Goal: Task Accomplishment & Management: Complete application form

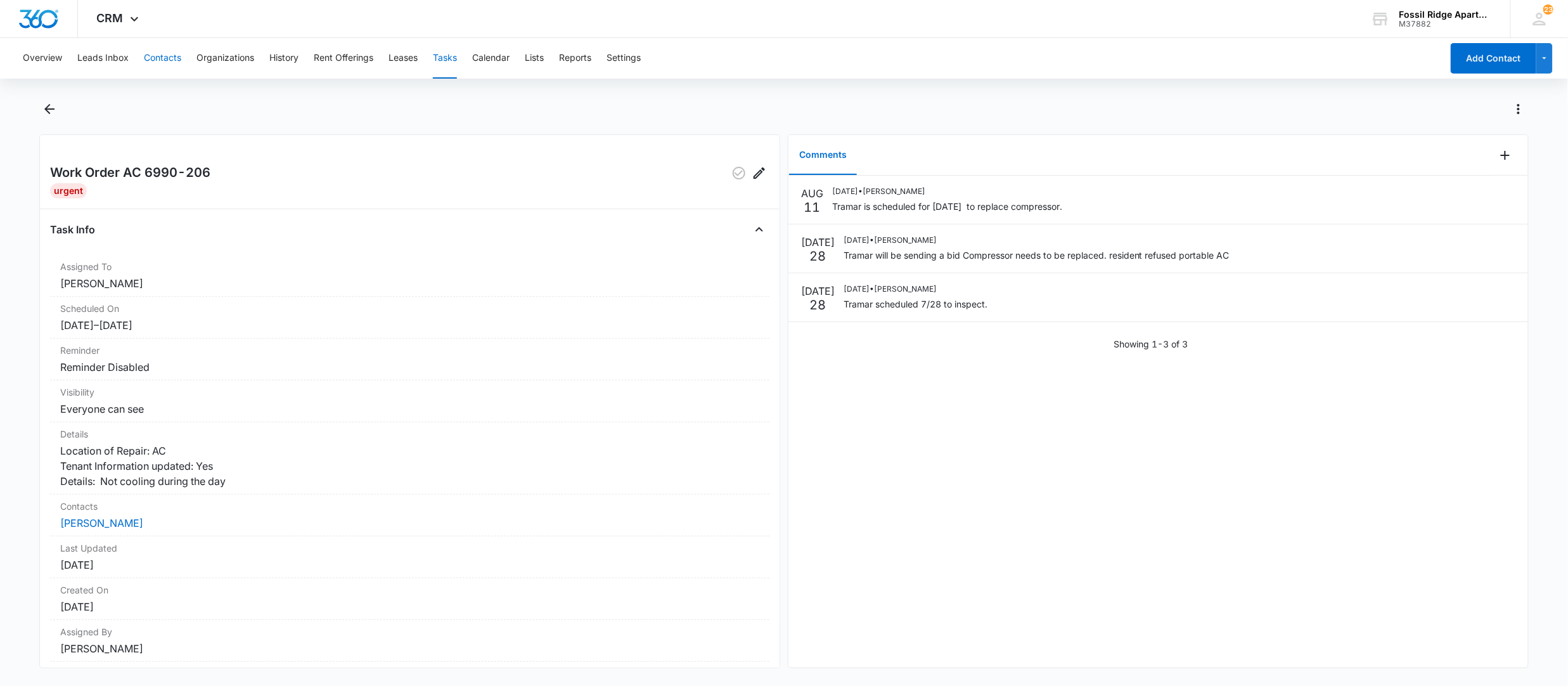
click at [154, 54] on button "Contacts" at bounding box center [163, 58] width 38 height 40
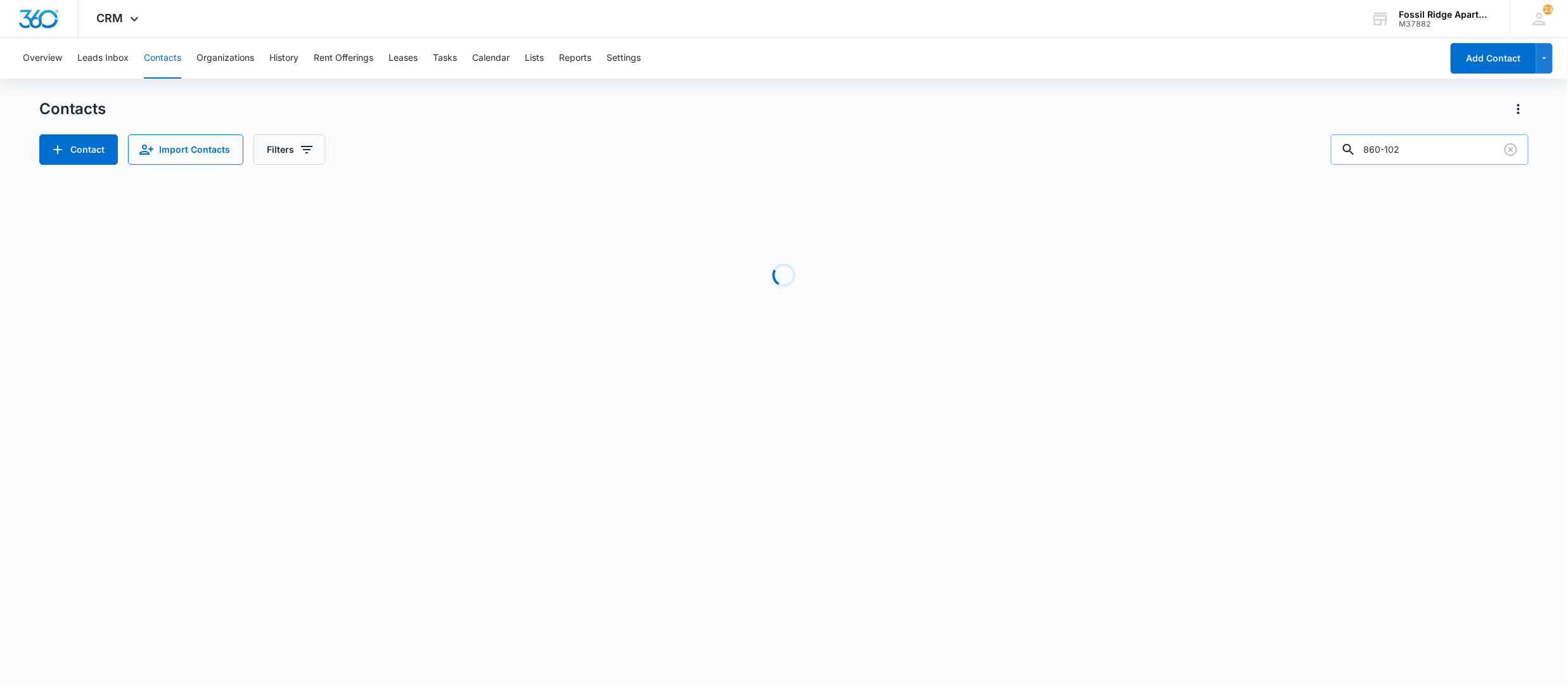
click at [1451, 162] on input "860-102" at bounding box center [1430, 149] width 197 height 30
drag, startPoint x: 1449, startPoint y: 162, endPoint x: 1293, endPoint y: 178, distance: 156.8
click at [1293, 178] on div "Contacts Contact Import Contacts Filters 860-102 Loading No Results" at bounding box center [784, 242] width 1489 height 287
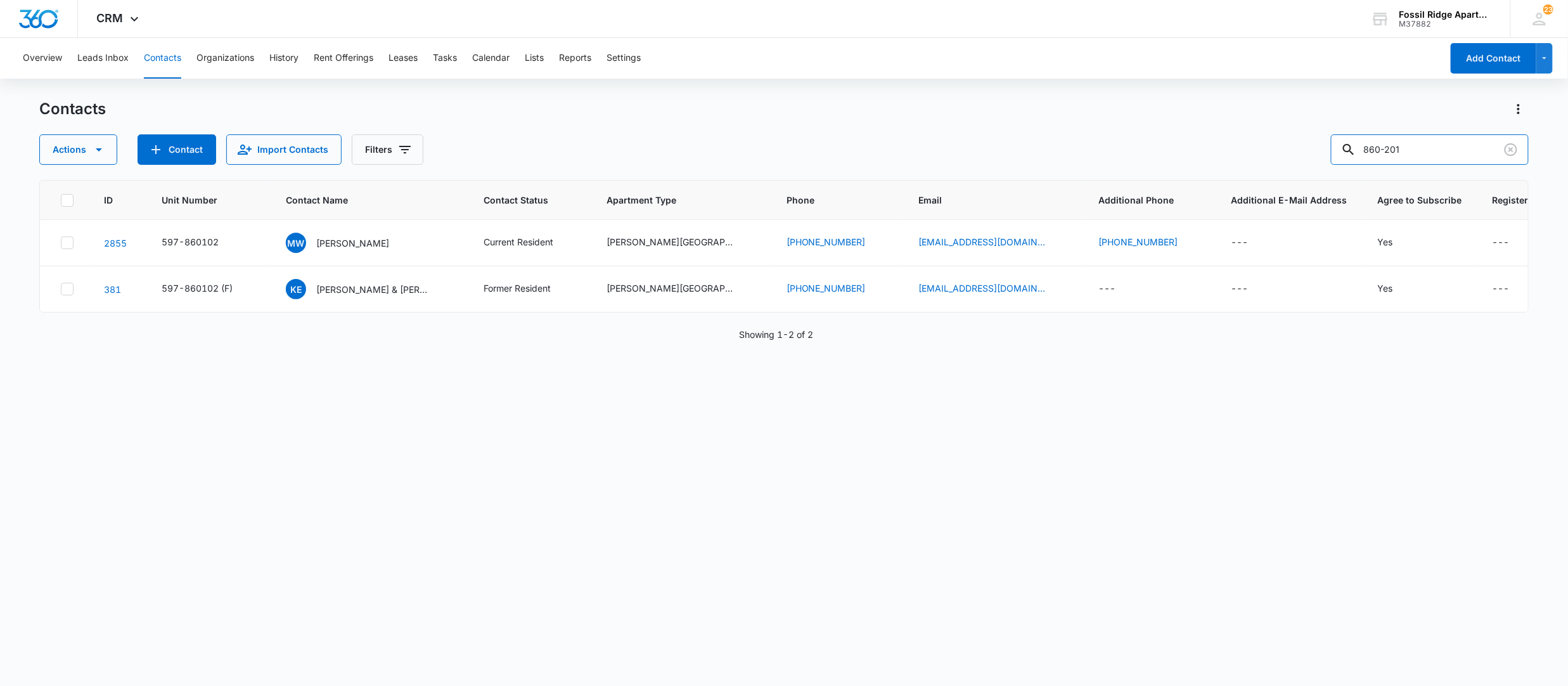
type input "860-201"
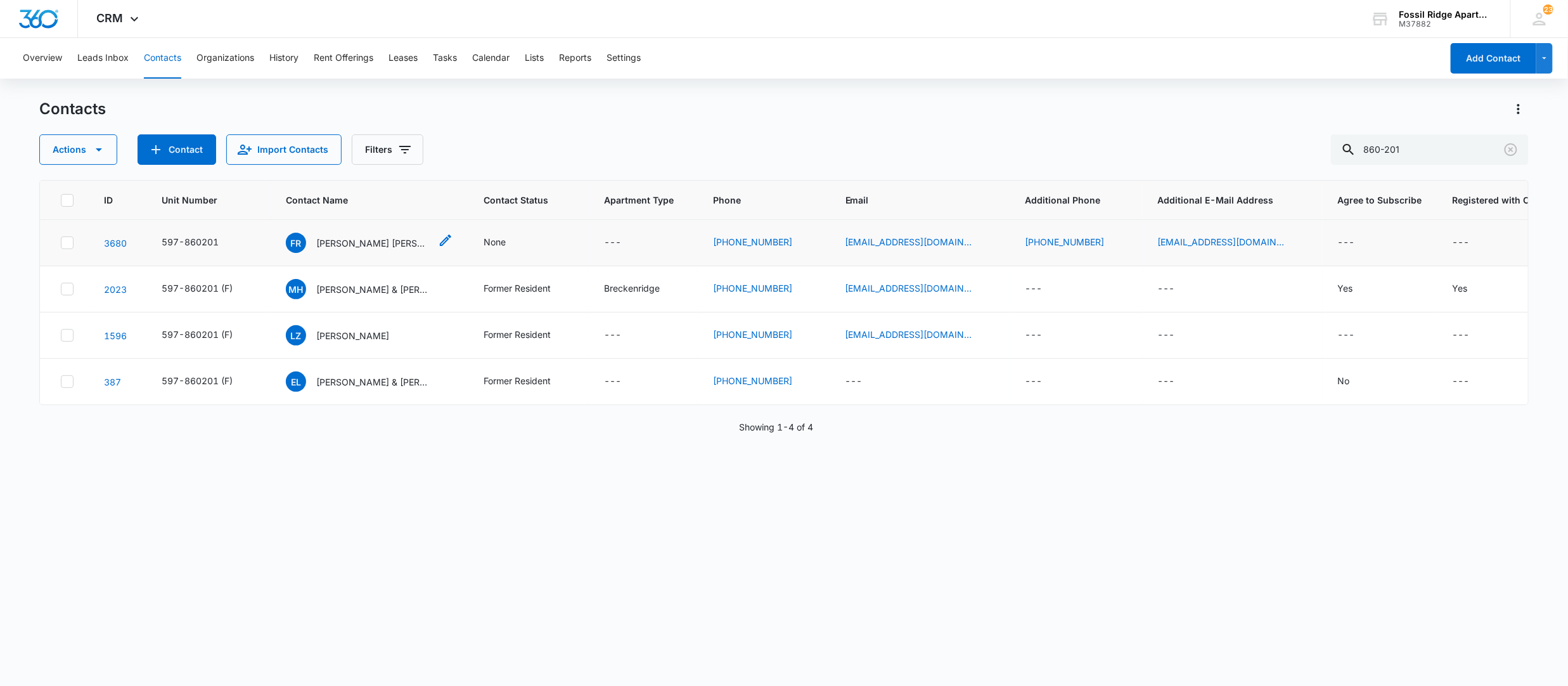
click at [356, 246] on p "[PERSON_NAME] [PERSON_NAME]" at bounding box center [373, 243] width 114 height 14
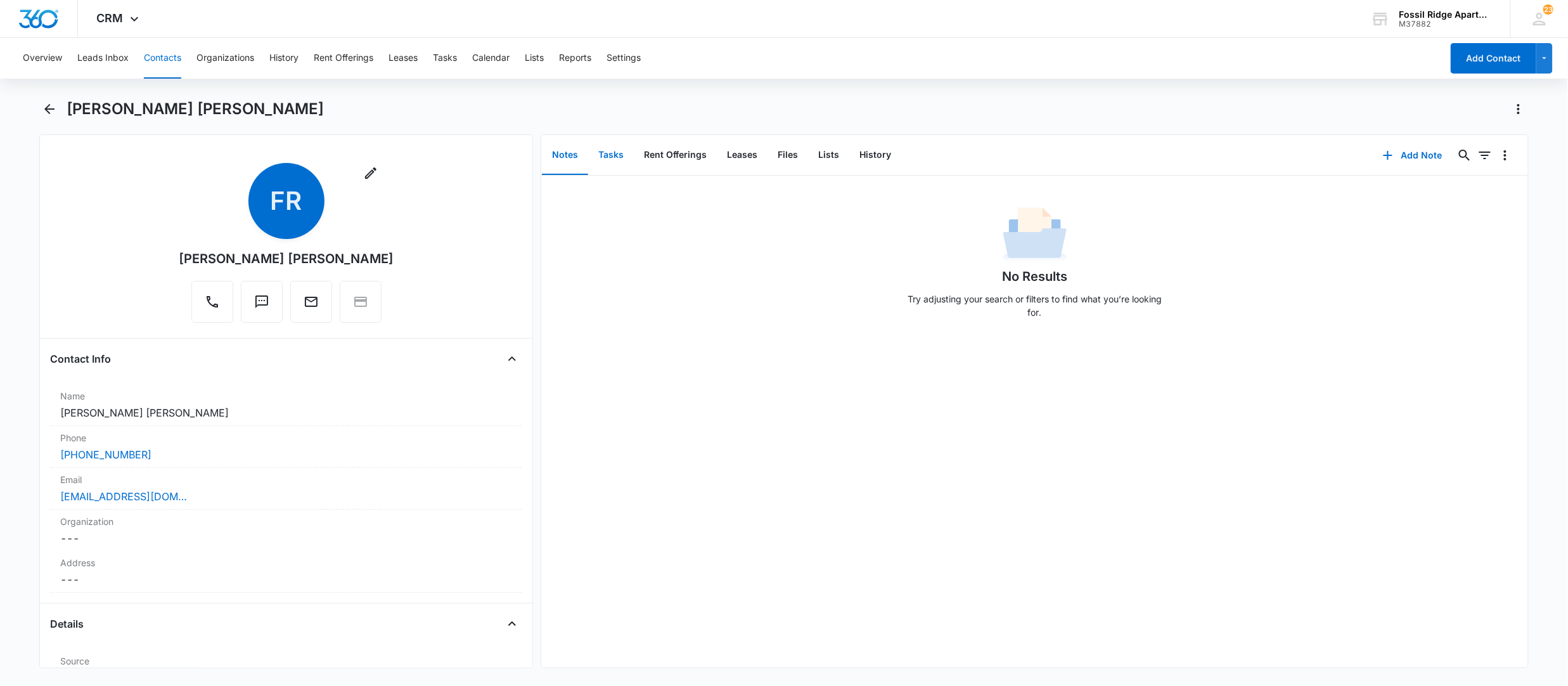
click at [605, 154] on button "Tasks" at bounding box center [610, 155] width 45 height 39
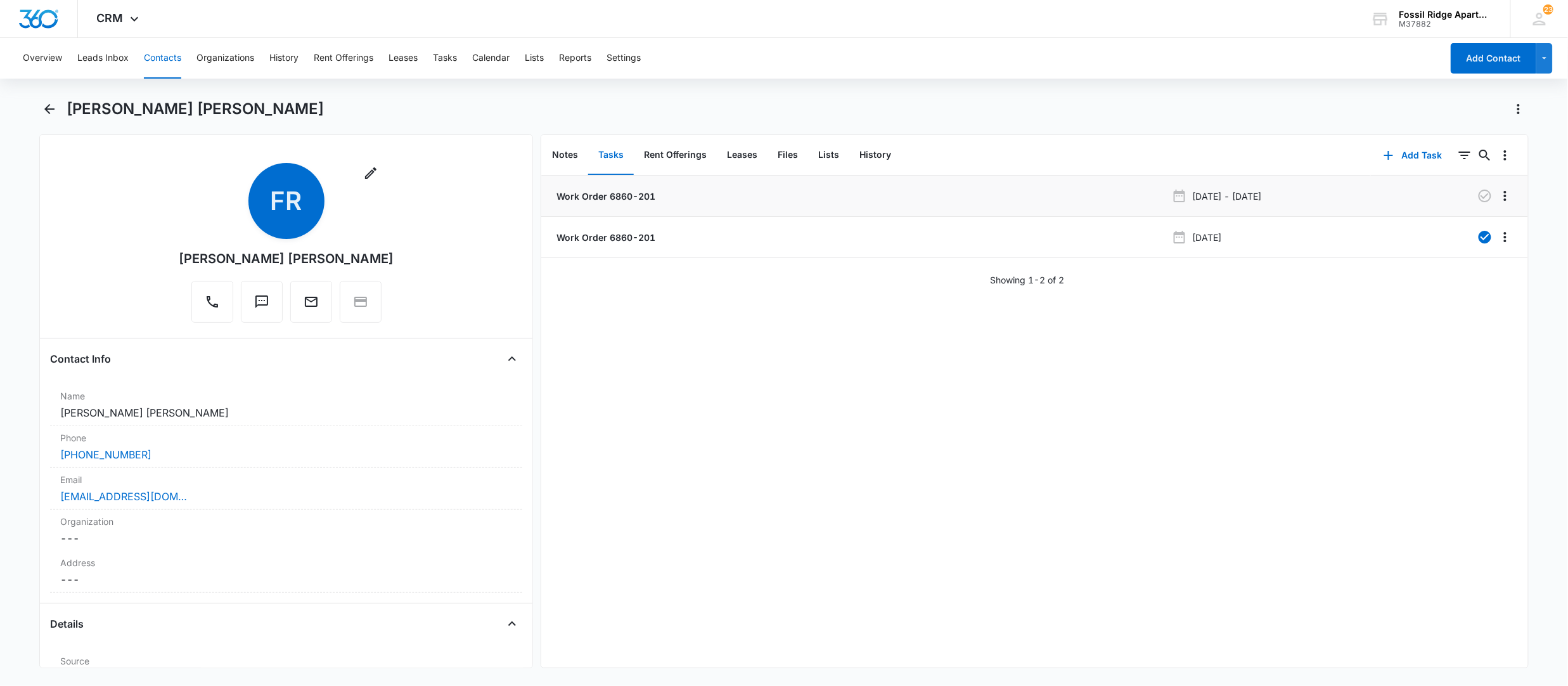
click at [627, 197] on p "Work Order 6860-201" at bounding box center [604, 197] width 101 height 14
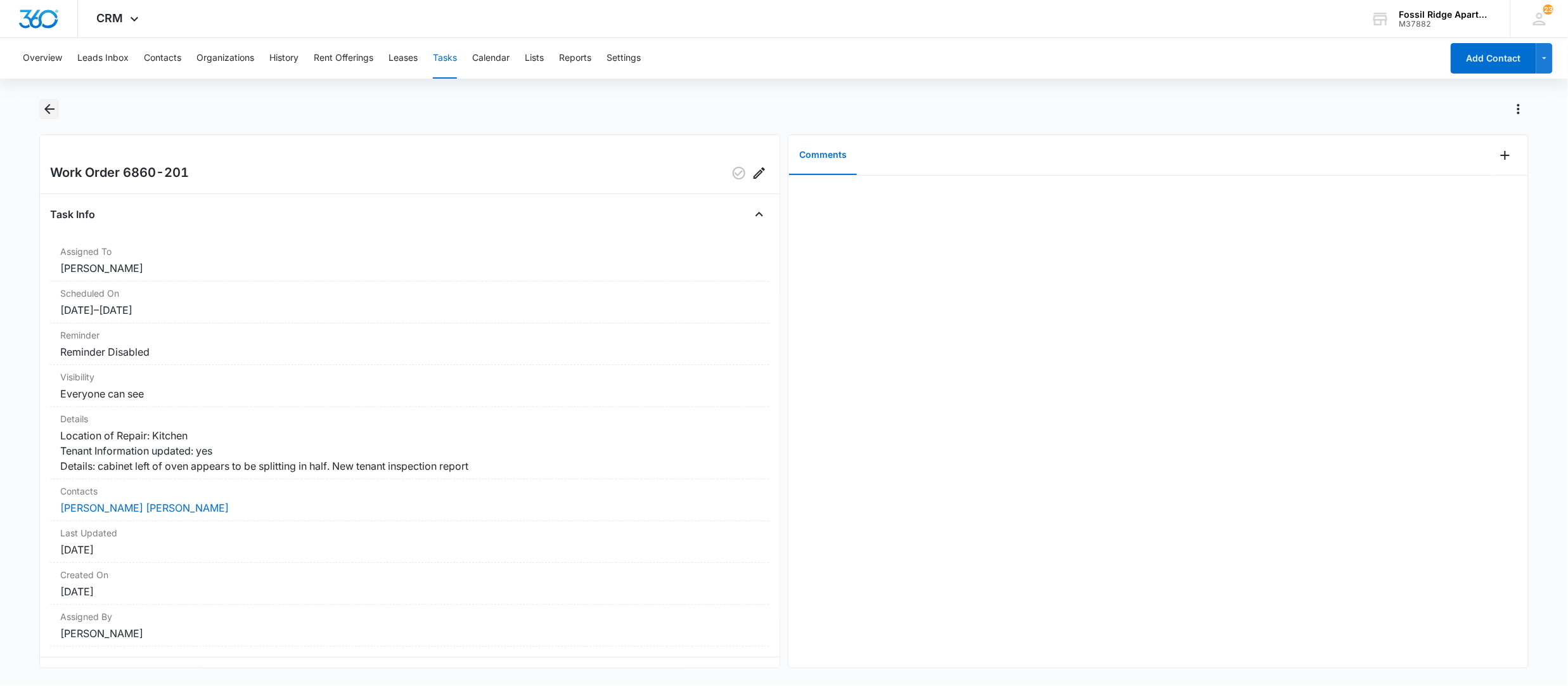
click at [43, 110] on icon "Back" at bounding box center [50, 109] width 15 height 15
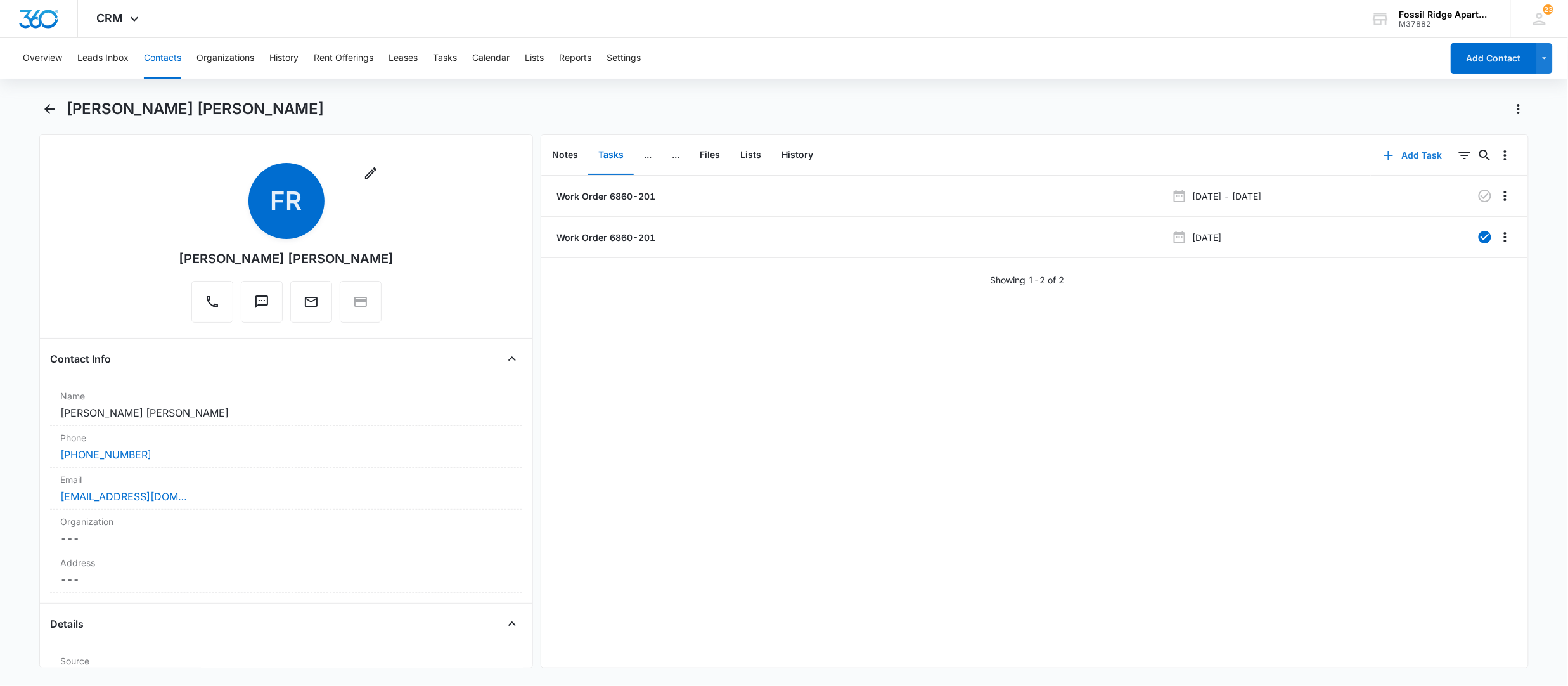
click at [1384, 155] on icon "button" at bounding box center [1389, 155] width 9 height 9
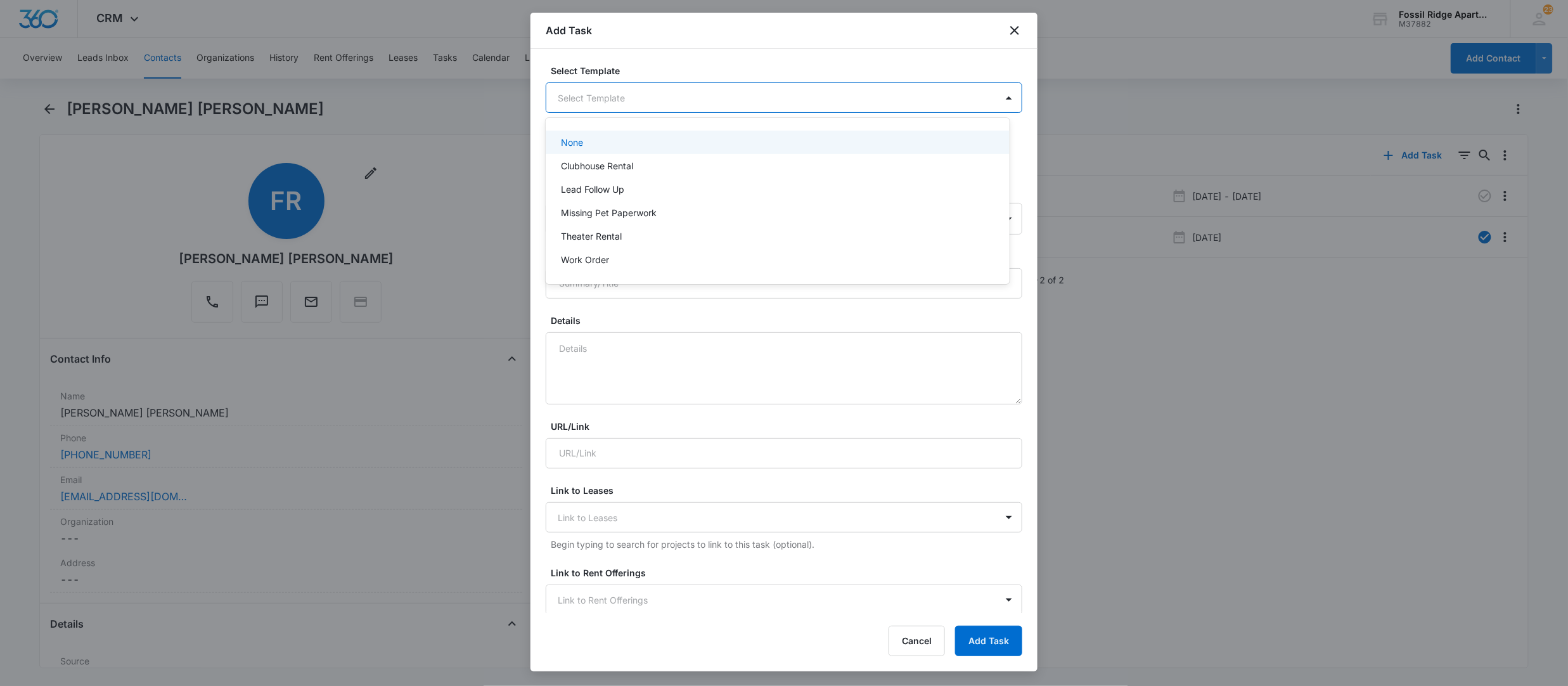
click at [601, 91] on body "CRM Apps Reputation Websites Forms CRM Email Social POS Content Ads Intelligenc…" at bounding box center [784, 343] width 1568 height 686
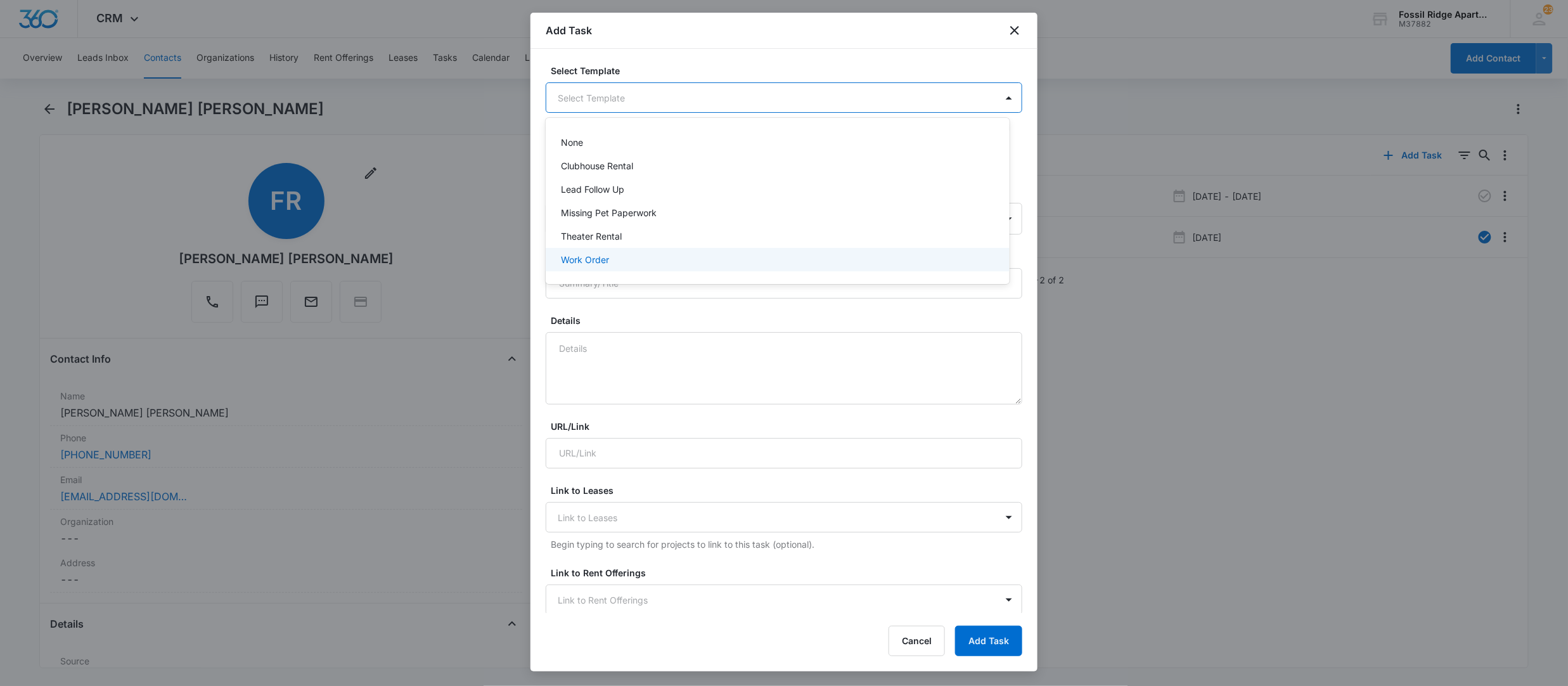
click at [603, 266] on p "Work Order" at bounding box center [585, 260] width 48 height 14
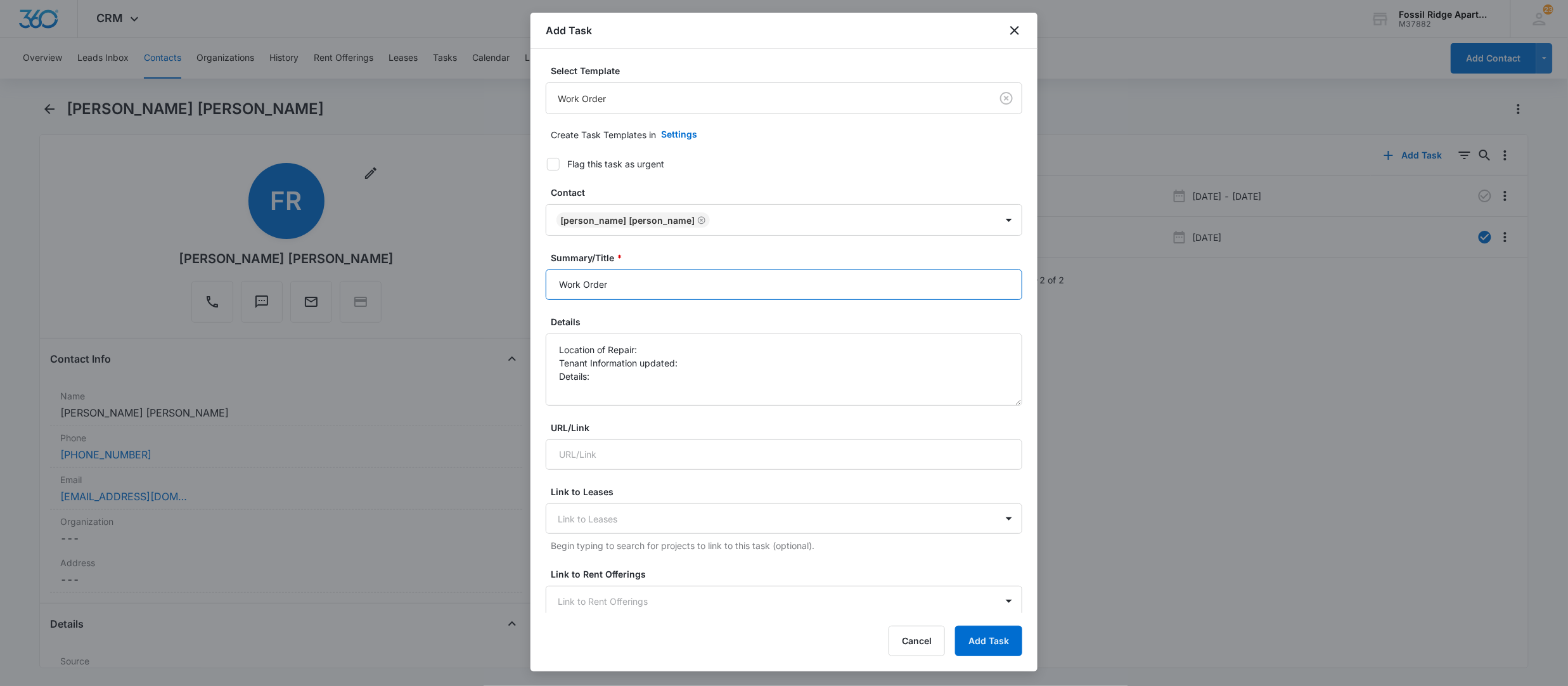
click at [642, 289] on input "Work Order" at bounding box center [784, 284] width 476 height 30
type input "Work Order 6860-201"
click at [655, 353] on textarea "Location of Repair: Tenant Information updated: Details:" at bounding box center [784, 369] width 476 height 72
click at [693, 353] on textarea "Location of Repair: Kitchen Tenant Information updated: Details:" at bounding box center [784, 369] width 476 height 72
click at [686, 366] on textarea "Location of Repair: Kitchen Tenant Information updated: Details:" at bounding box center [784, 369] width 476 height 72
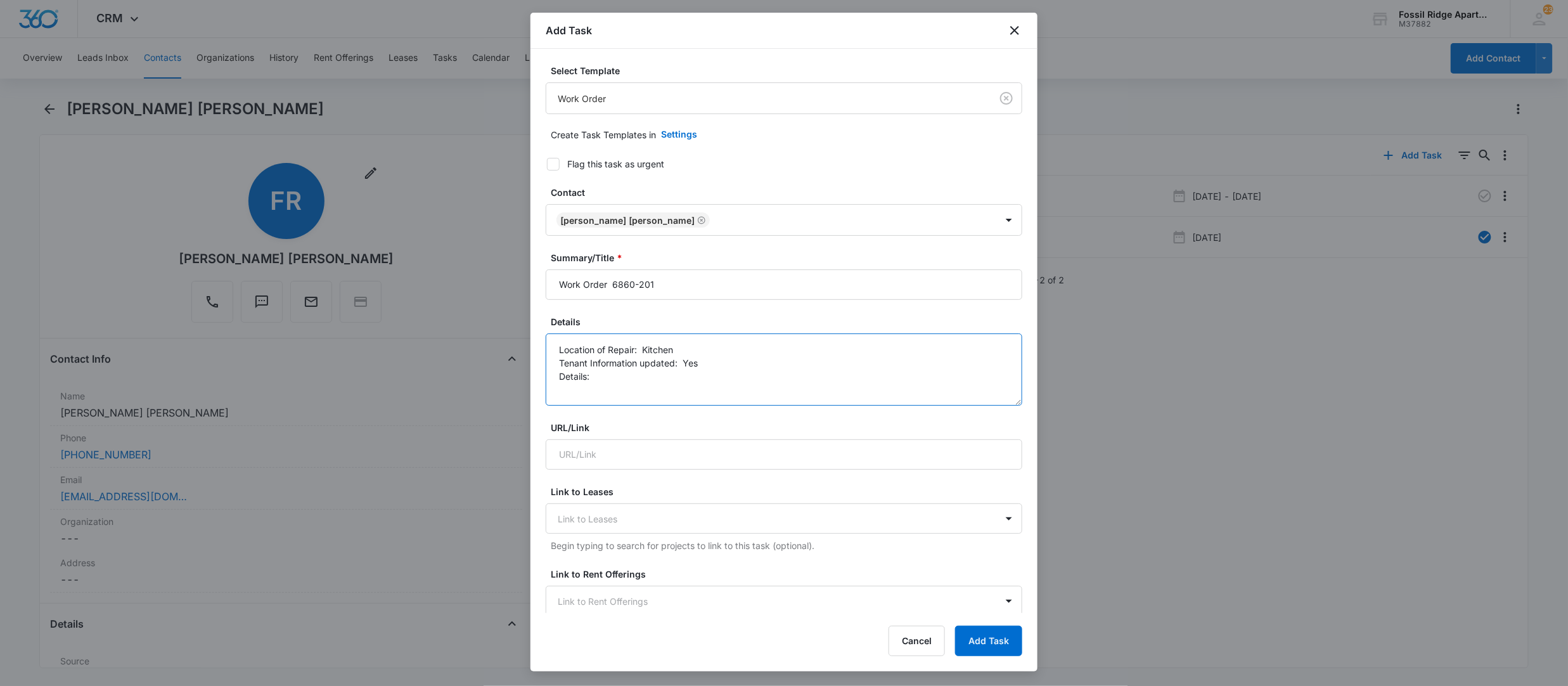
click at [650, 376] on textarea "Location of Repair: Kitchen Tenant Information updated: Yes Details:" at bounding box center [784, 369] width 476 height 72
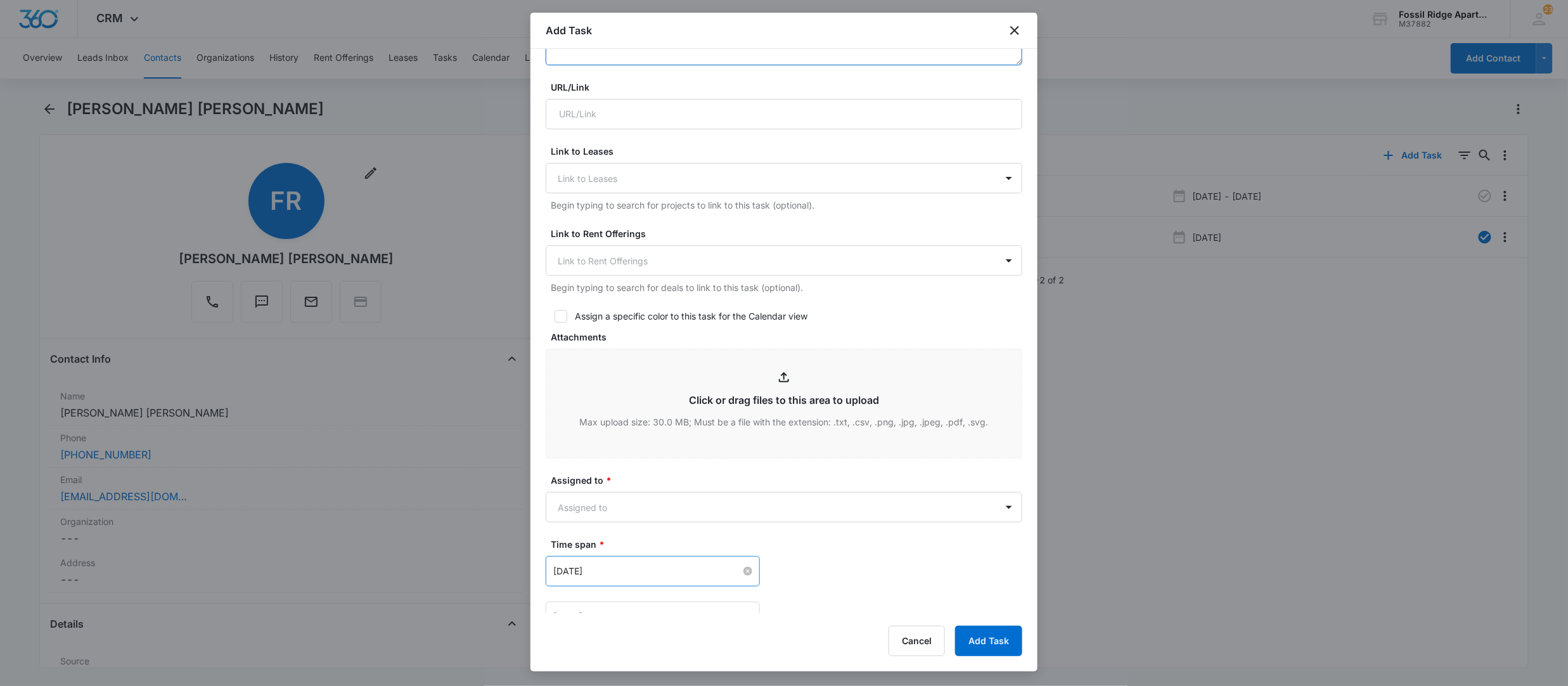
scroll to position [422, 0]
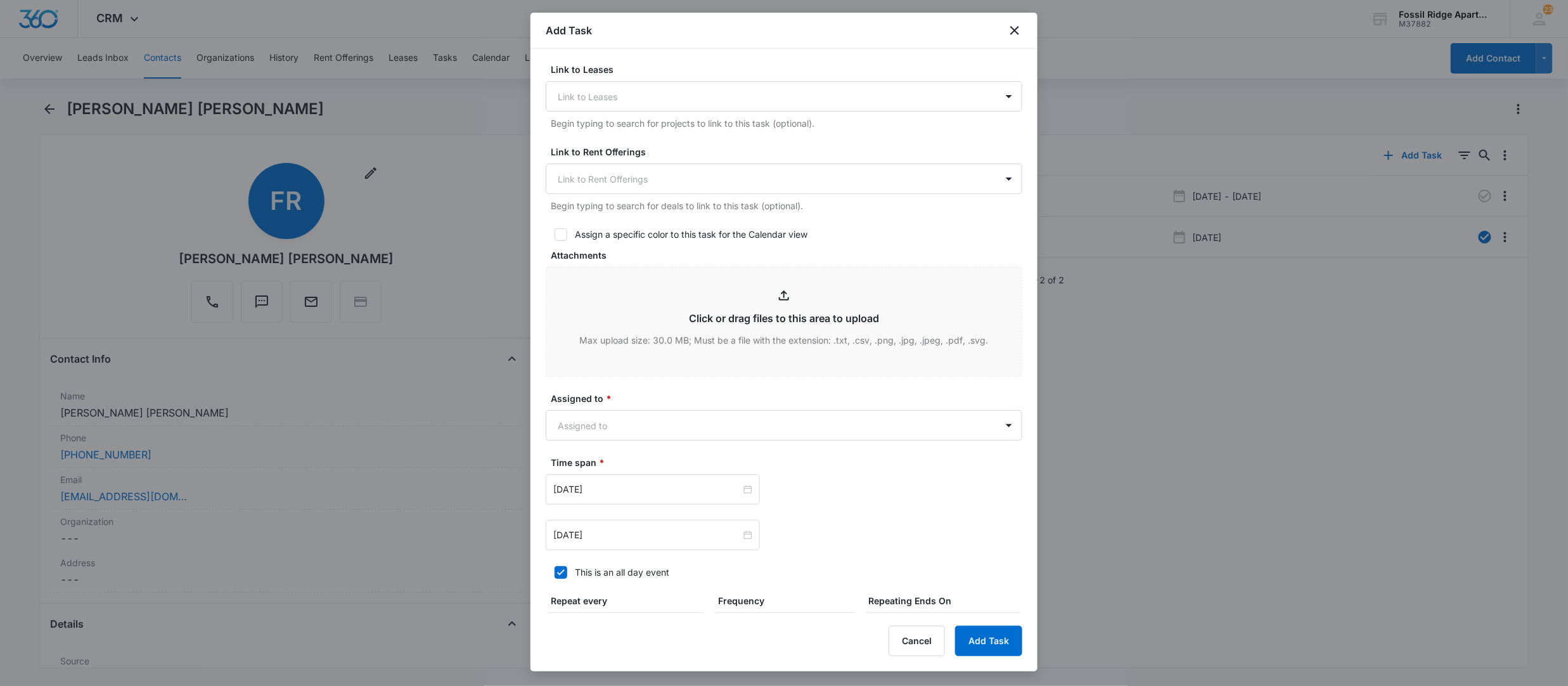
type textarea "Location of Repair: Kitchen Tenant Information updated: Yes Details: garbage di…"
click at [609, 402] on label "Assigned to *" at bounding box center [789, 398] width 476 height 14
click at [607, 417] on body "CRM Apps Reputation Websites Forms CRM Email Social POS Content Ads Intelligenc…" at bounding box center [784, 343] width 1568 height 686
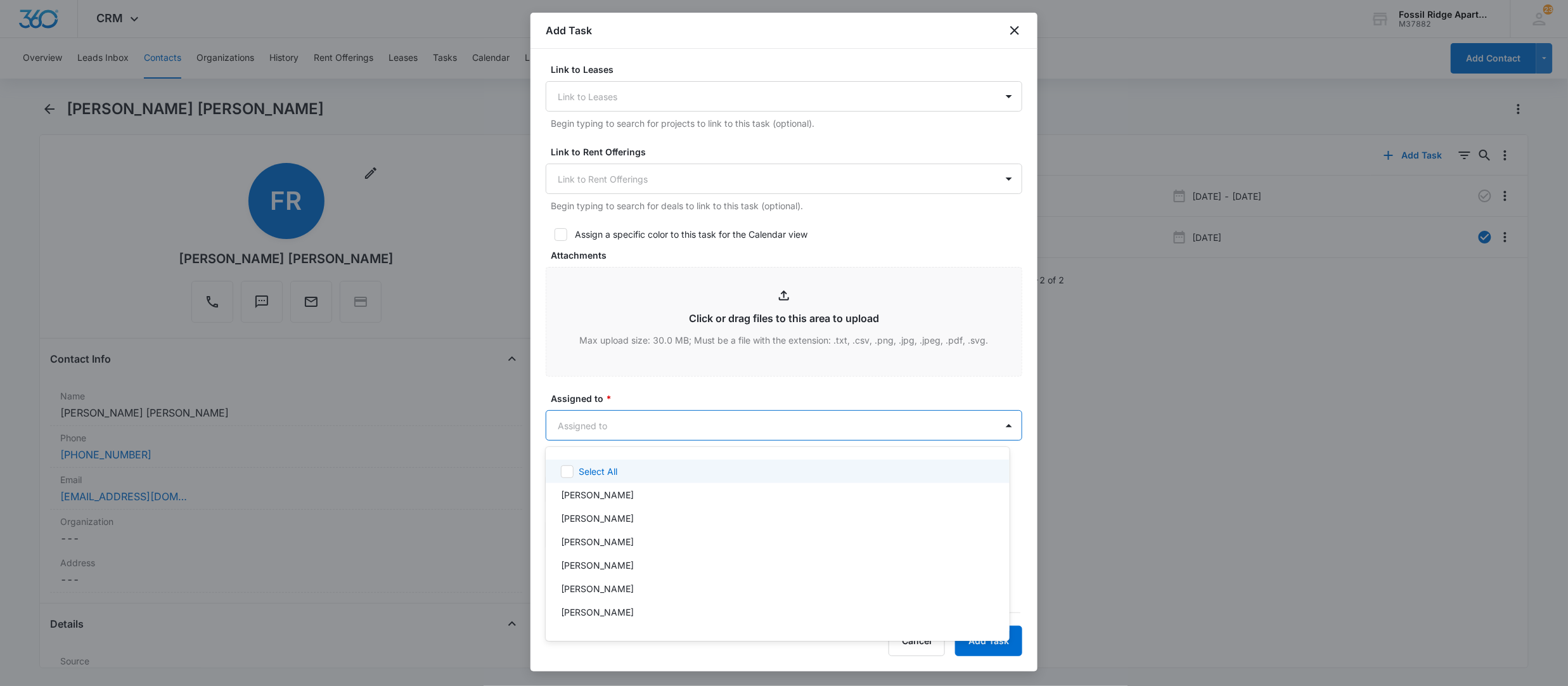
click at [608, 423] on div at bounding box center [784, 343] width 1568 height 686
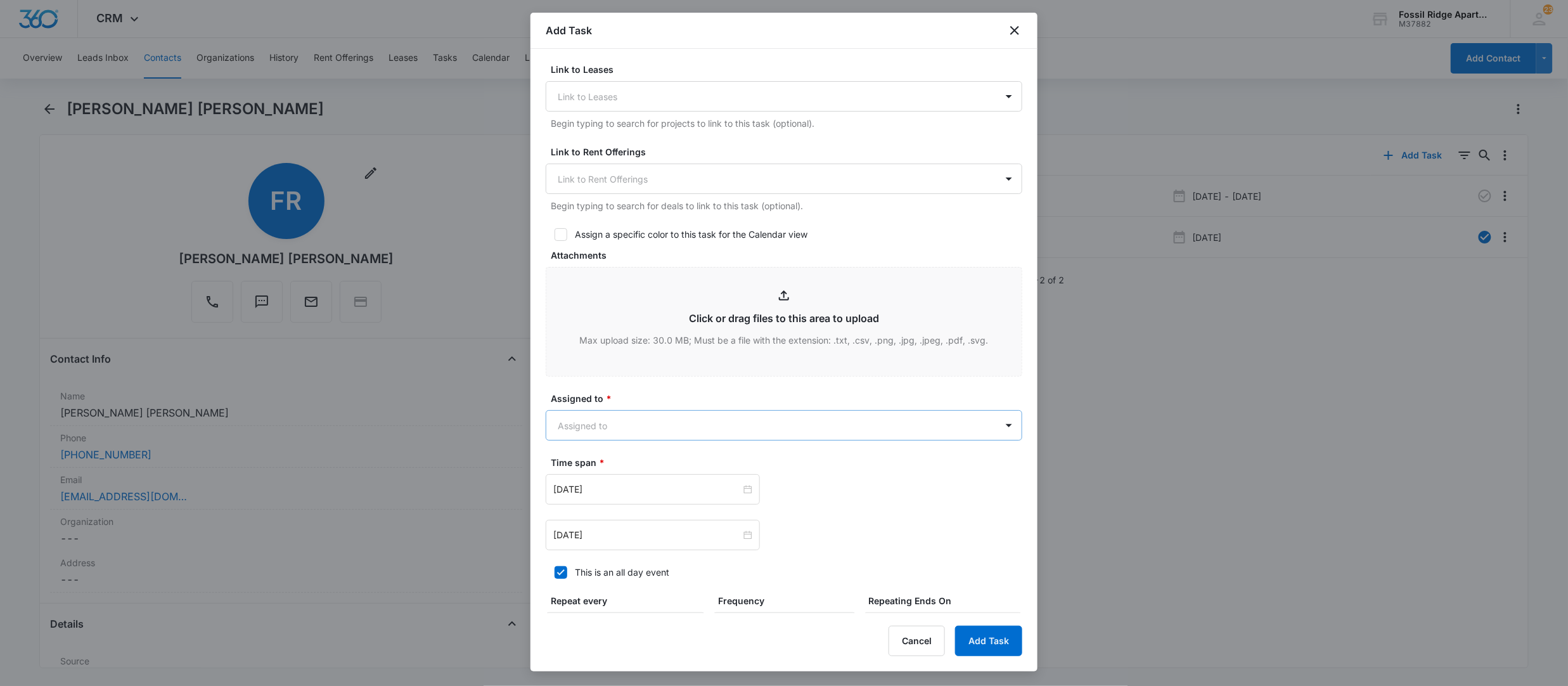
click at [608, 422] on body "CRM Apps Reputation Websites Forms CRM Email Social POS Content Ads Intelligenc…" at bounding box center [784, 343] width 1568 height 686
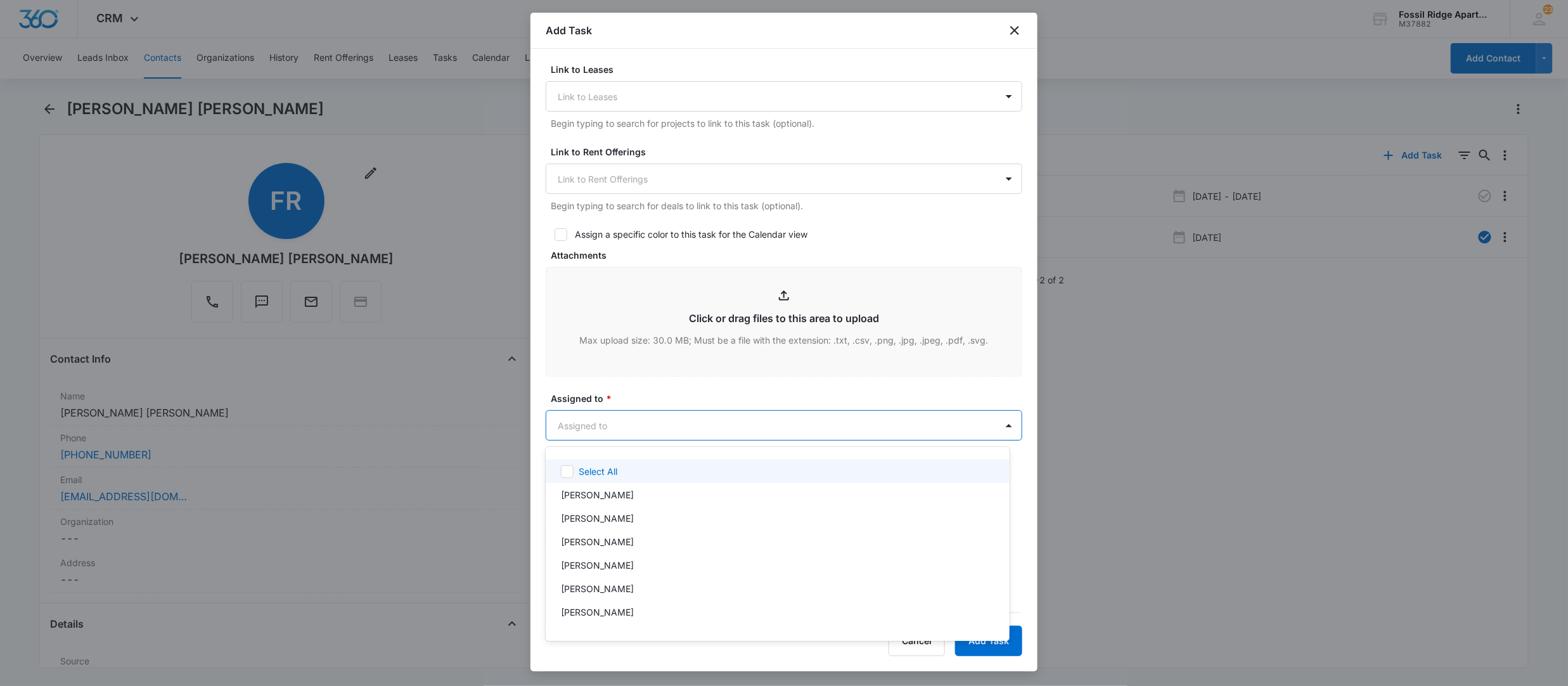
type input "j"
type input "col"
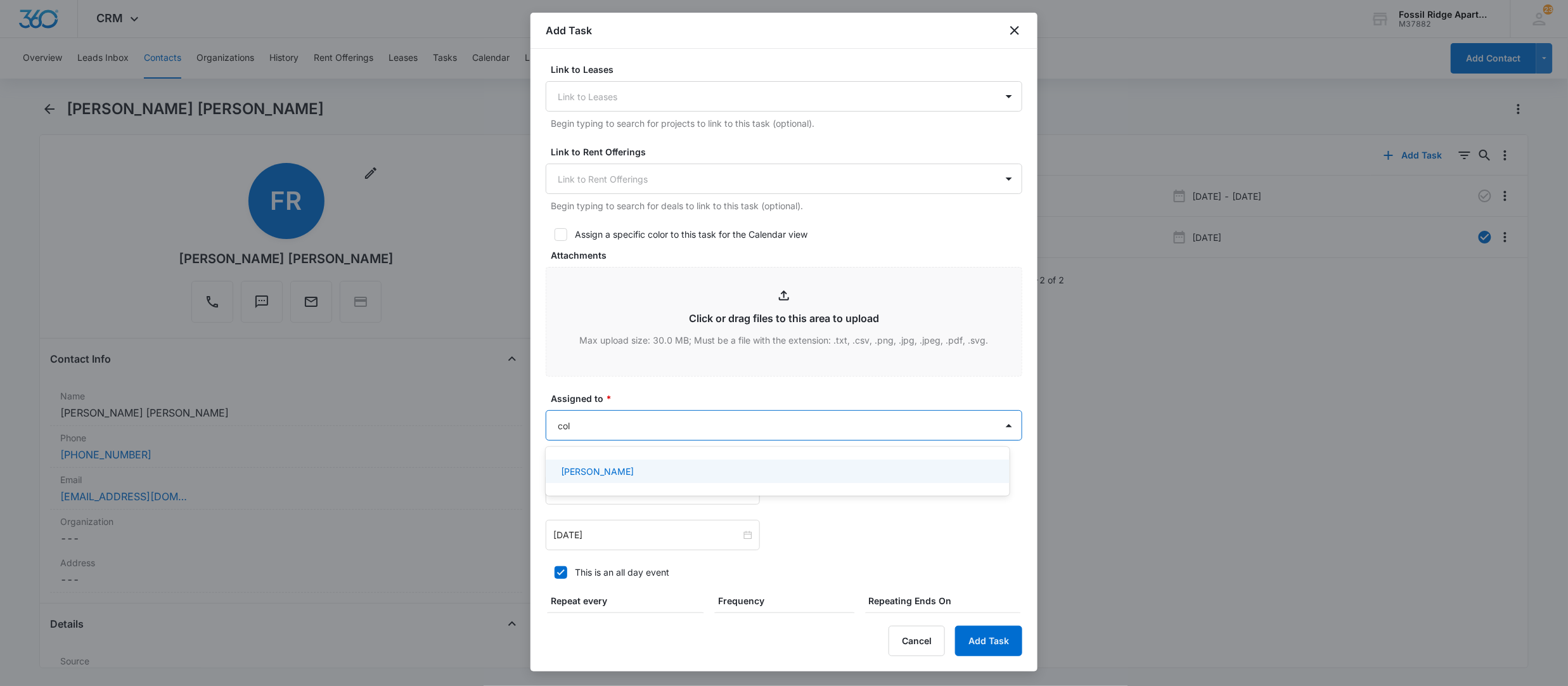
click at [627, 476] on div "[PERSON_NAME]" at bounding box center [777, 471] width 431 height 14
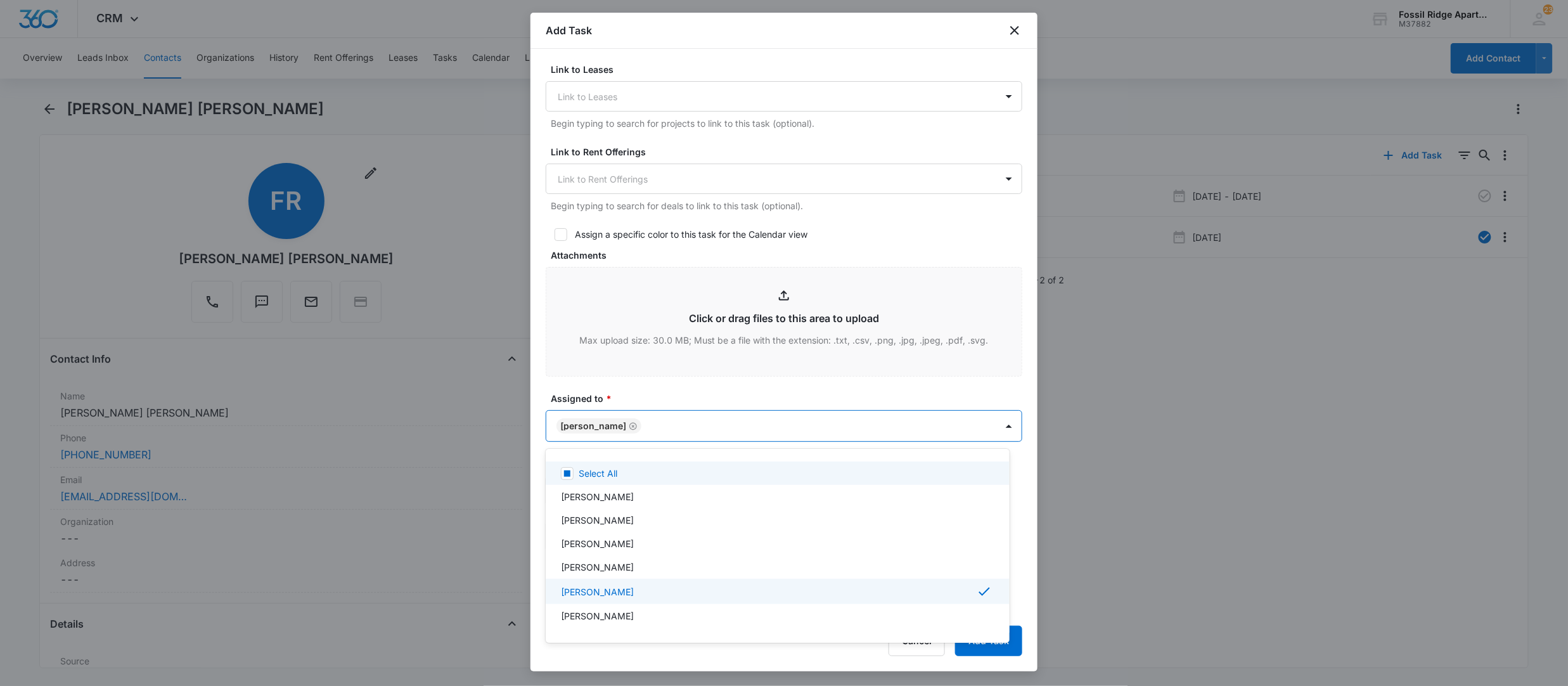
click at [768, 383] on div at bounding box center [784, 343] width 1568 height 686
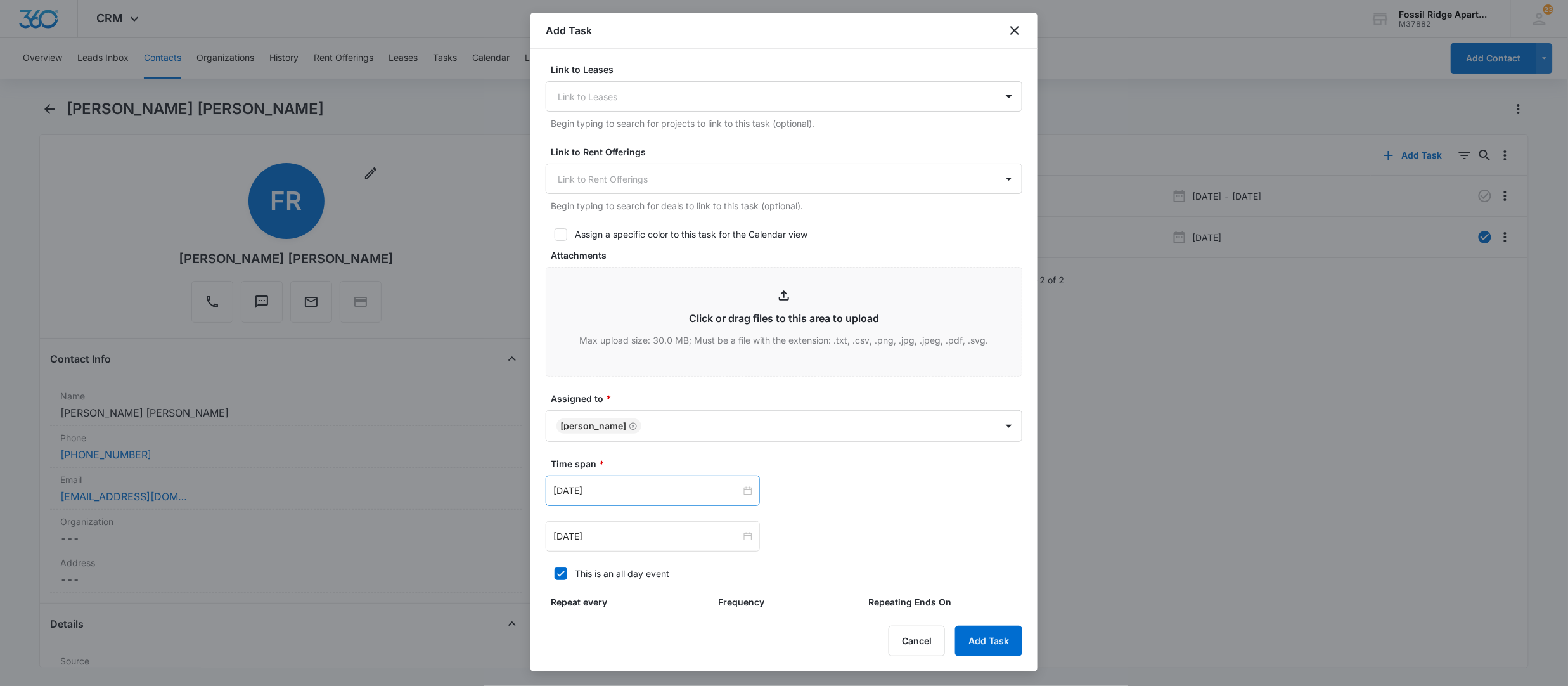
click at [736, 501] on div "[DATE]" at bounding box center [653, 490] width 215 height 30
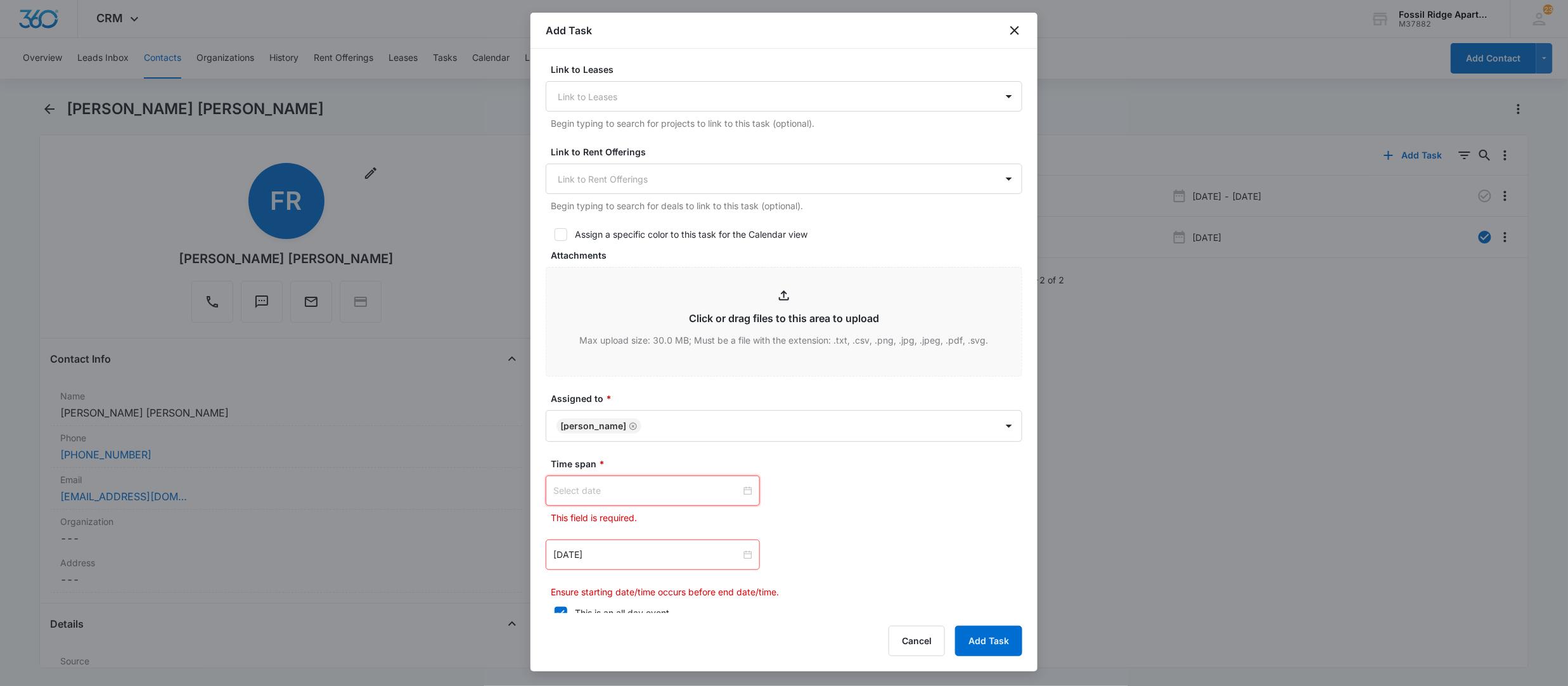
click at [748, 497] on div at bounding box center [653, 490] width 215 height 30
click at [602, 449] on div "[DATE]" at bounding box center [634, 461] width 178 height 26
click at [622, 458] on link "[DATE]" at bounding box center [634, 460] width 29 height 11
type input "[DATE]"
click at [742, 537] on div at bounding box center [653, 537] width 199 height 14
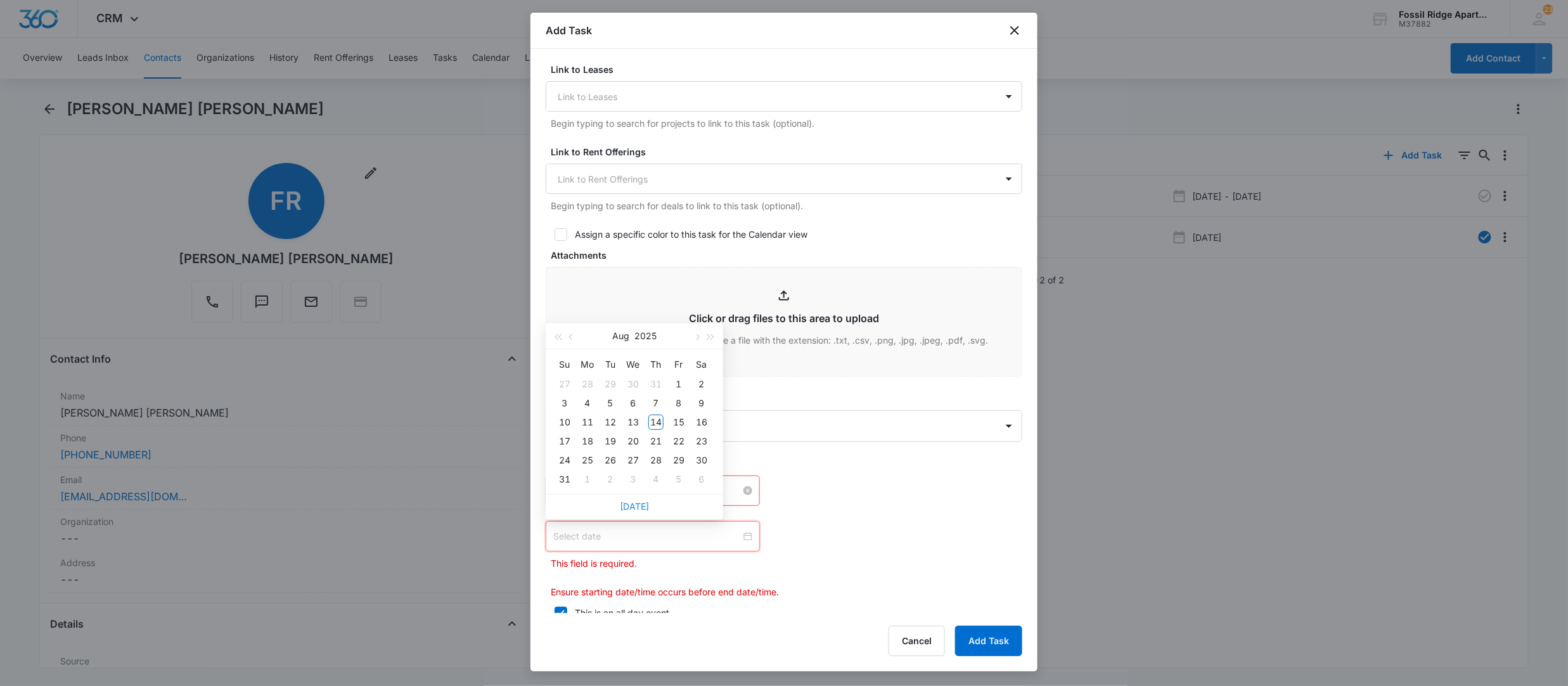
click at [645, 507] on link "[DATE]" at bounding box center [634, 506] width 29 height 11
type input "[DATE]"
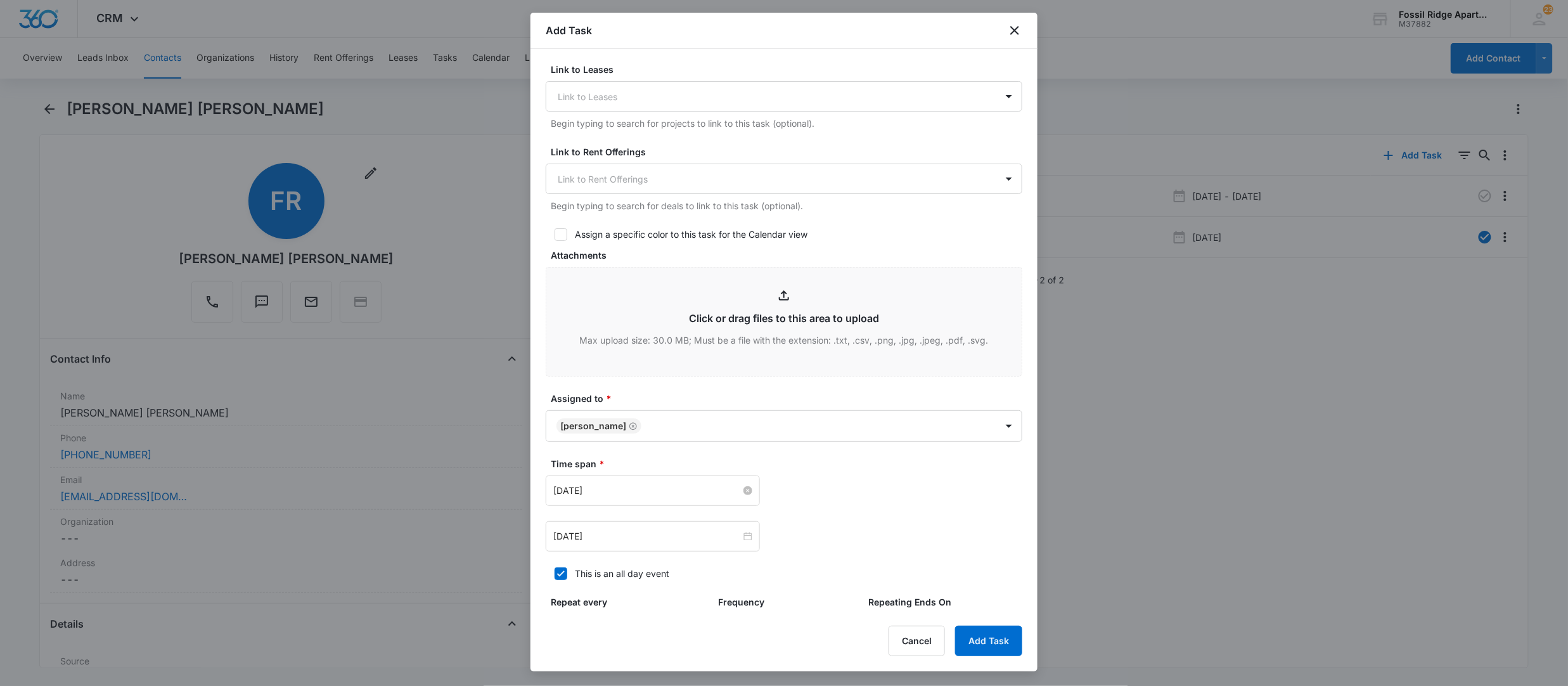
click at [861, 518] on div "[DATE] [DATE] Su Mo Tu We Th Fr Sa 27 28 29 30 31 1 2 3 4 5 6 7 8 9 10 11 12 13…" at bounding box center [784, 513] width 476 height 76
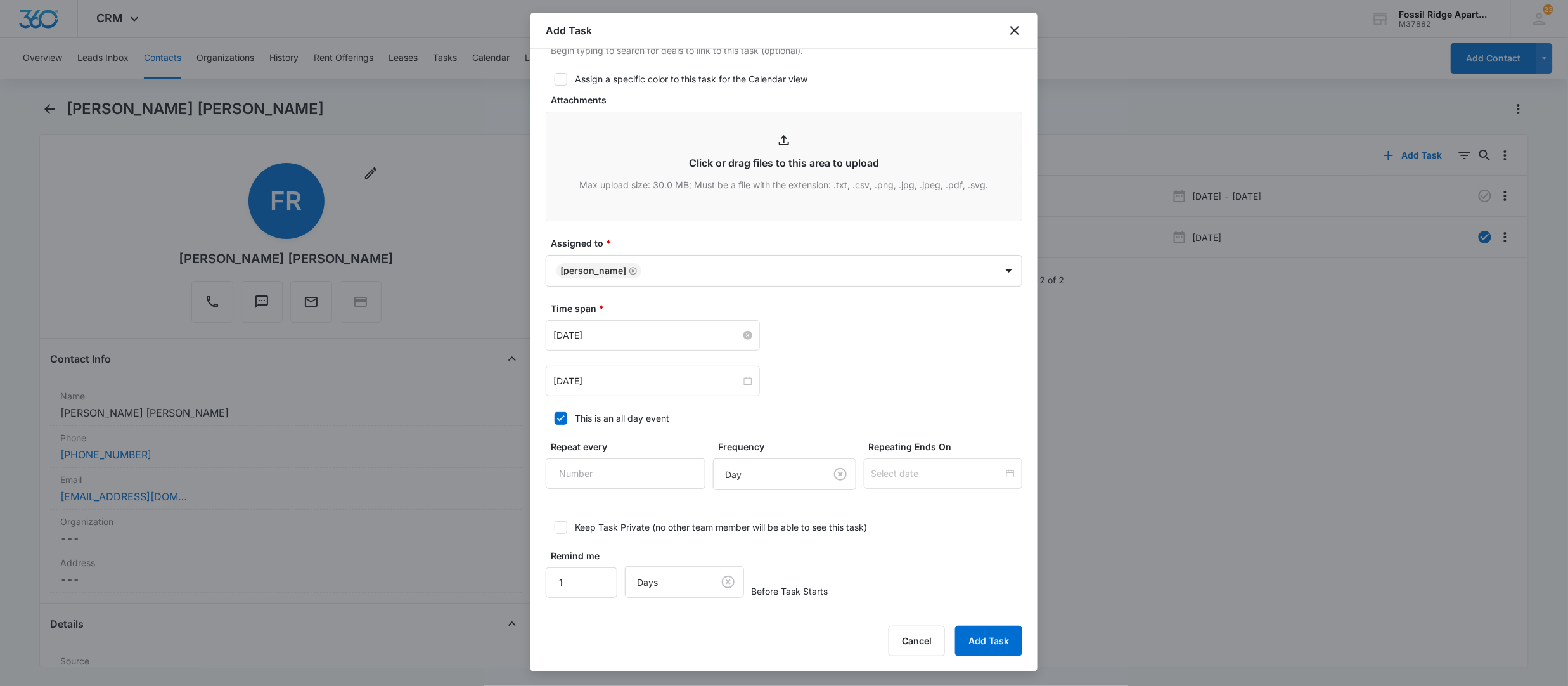
scroll to position [580, 0]
click at [1012, 637] on button "Add Task" at bounding box center [989, 640] width 67 height 30
